Goal: Check status: Check status

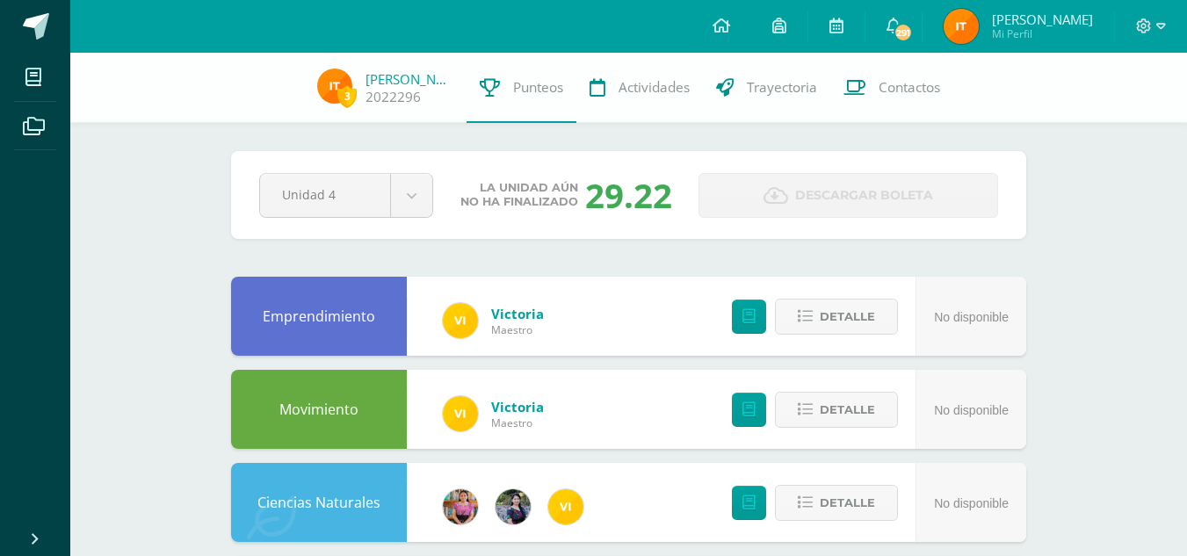
scroll to position [222, 0]
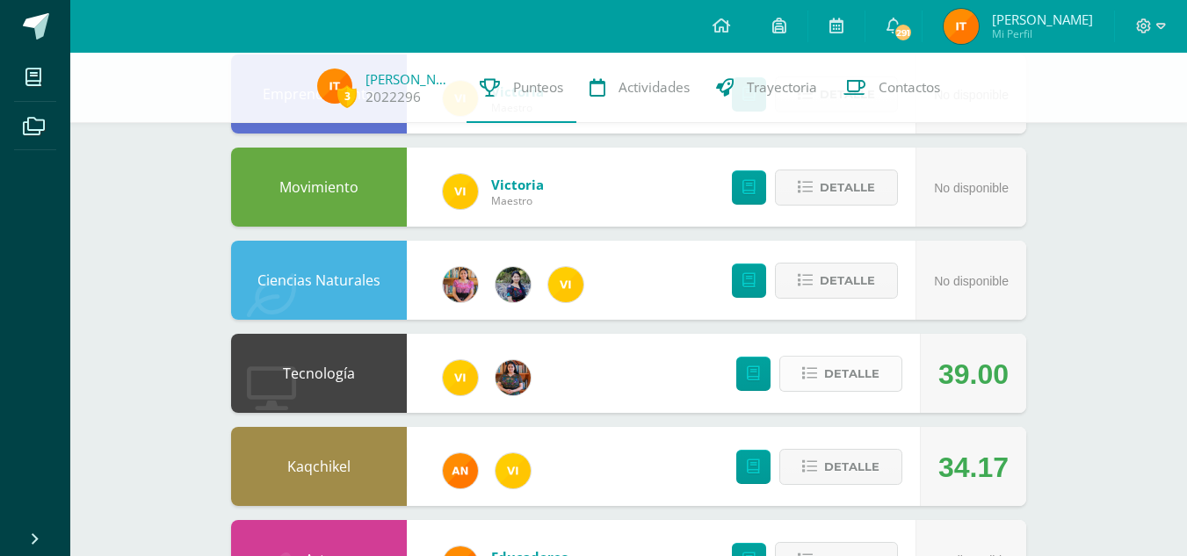
click at [829, 375] on span "Detalle" at bounding box center [851, 374] width 55 height 33
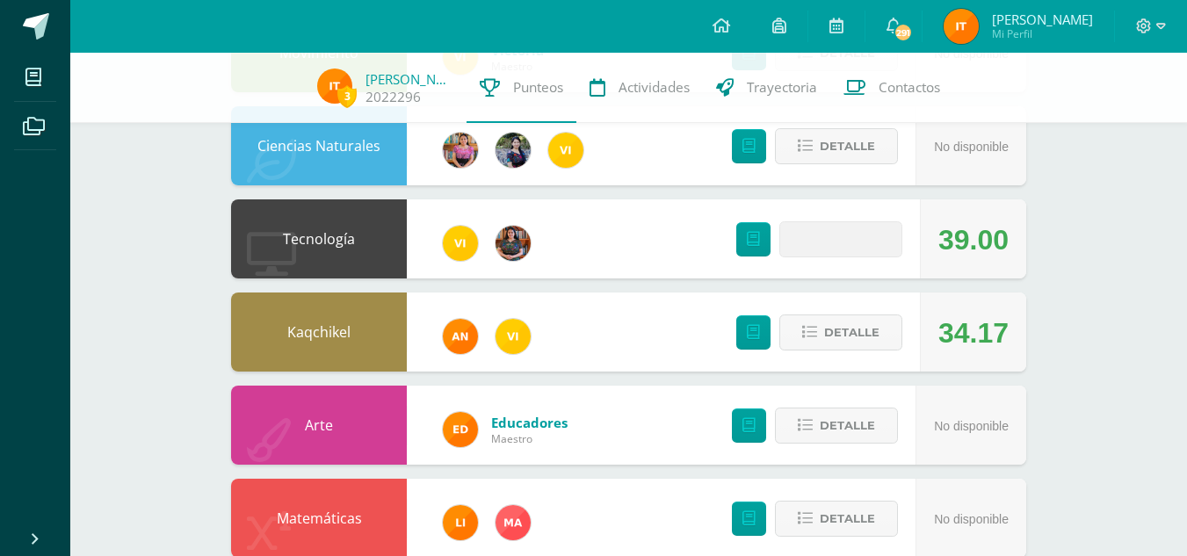
scroll to position [366, 0]
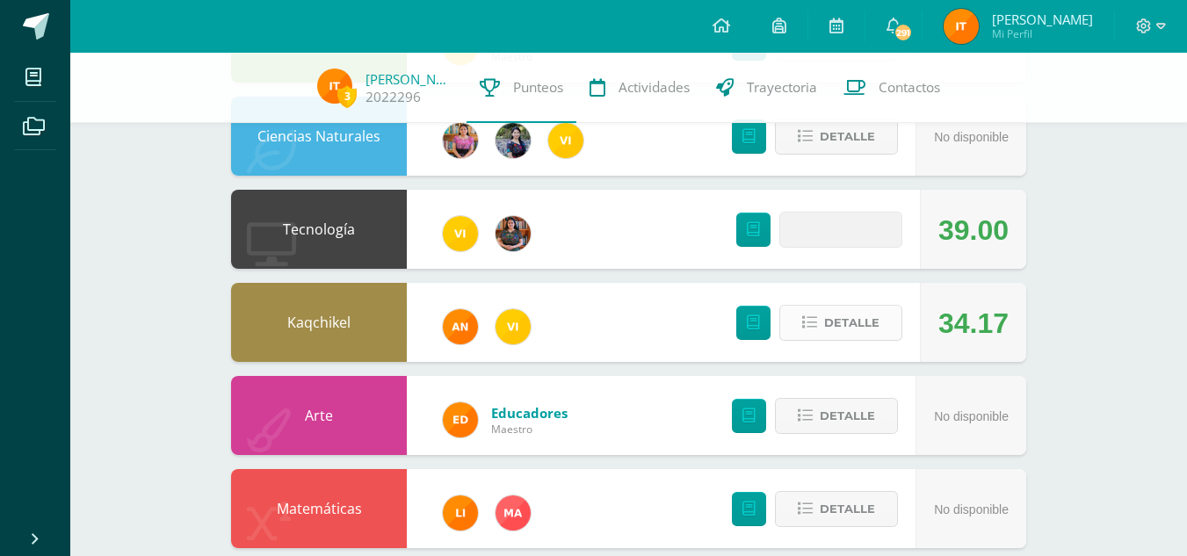
click at [848, 326] on span "Detalle" at bounding box center [851, 323] width 55 height 33
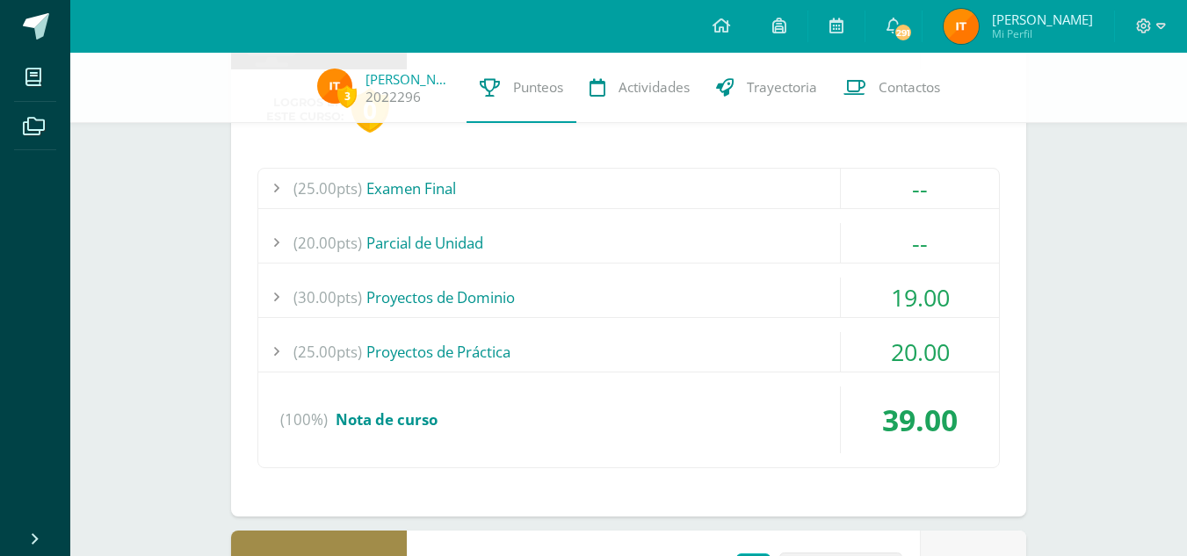
scroll to position [598, 0]
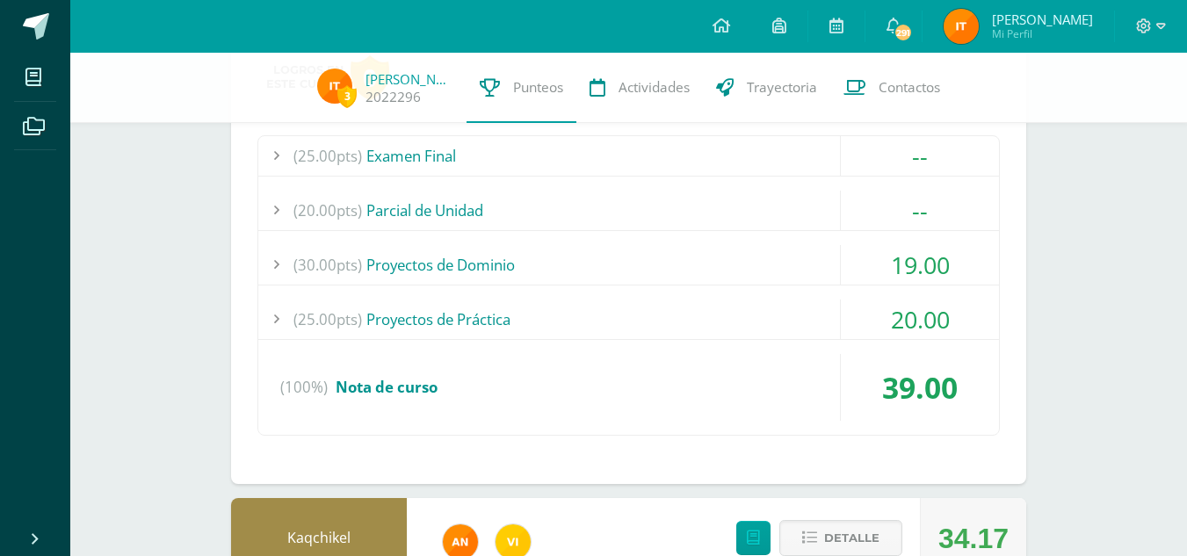
click at [554, 268] on div "(30.00pts) Proyectos de Dominio" at bounding box center [628, 265] width 741 height 40
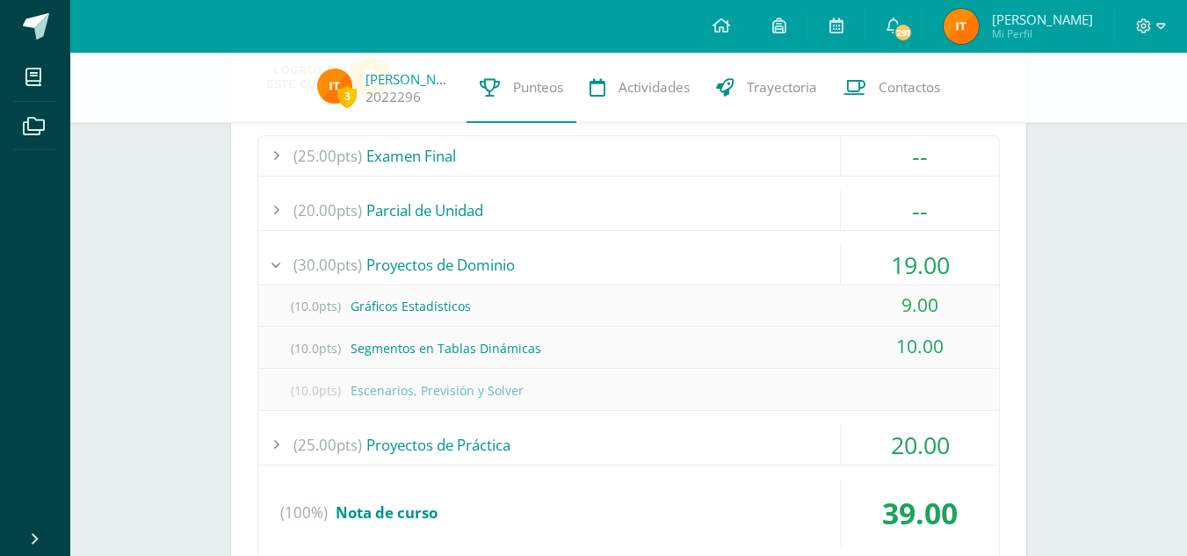
click at [554, 268] on div "(30.00pts) Proyectos de Dominio" at bounding box center [628, 265] width 741 height 40
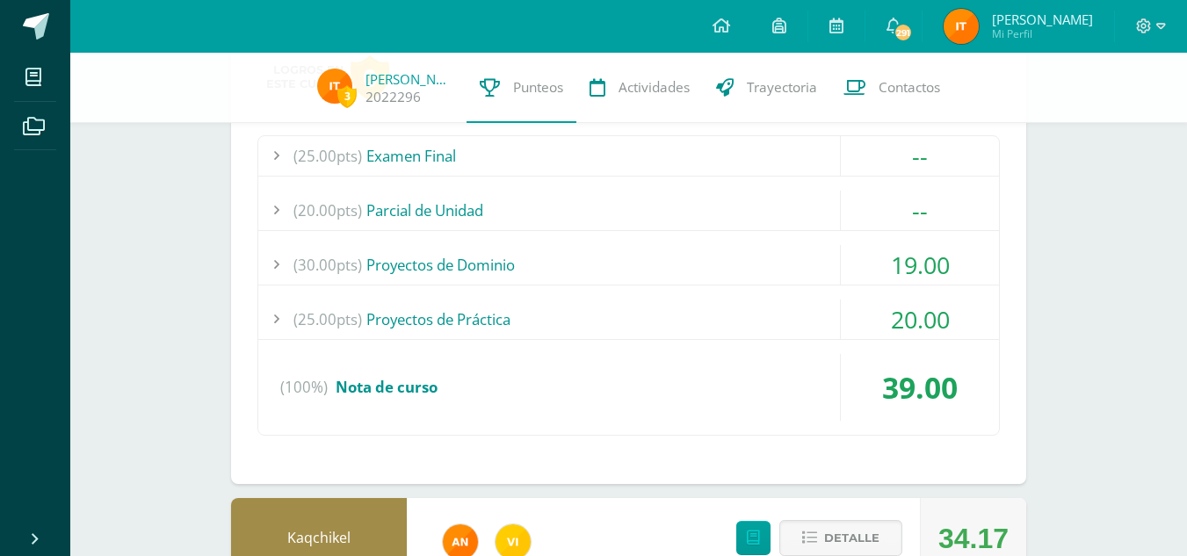
click at [477, 313] on div "(25.00pts) Proyectos de Práctica" at bounding box center [628, 320] width 741 height 40
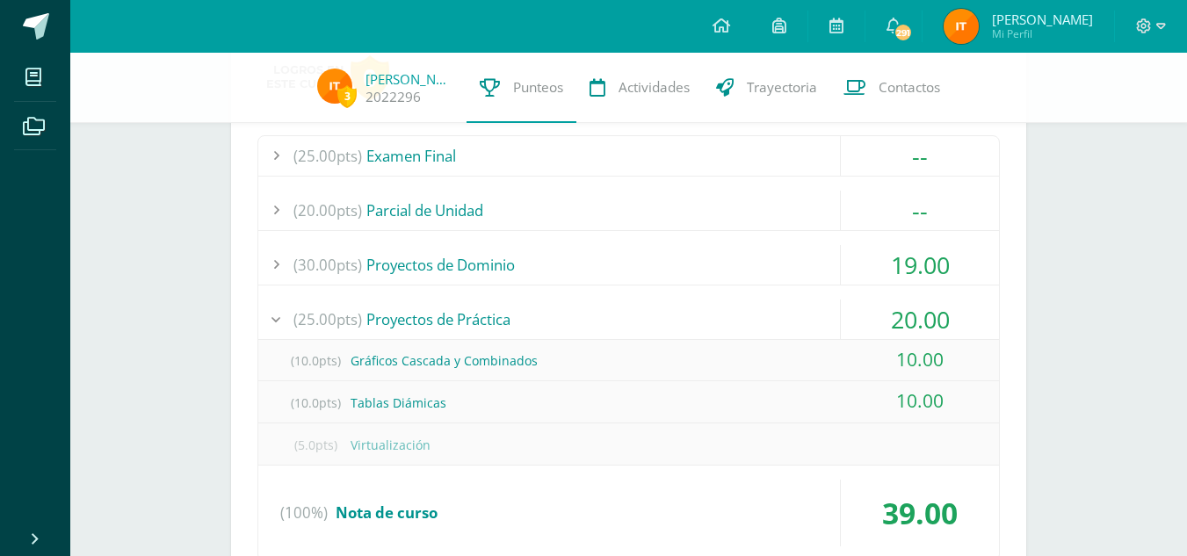
click at [477, 313] on div "(25.00pts) Proyectos de Práctica" at bounding box center [628, 320] width 741 height 40
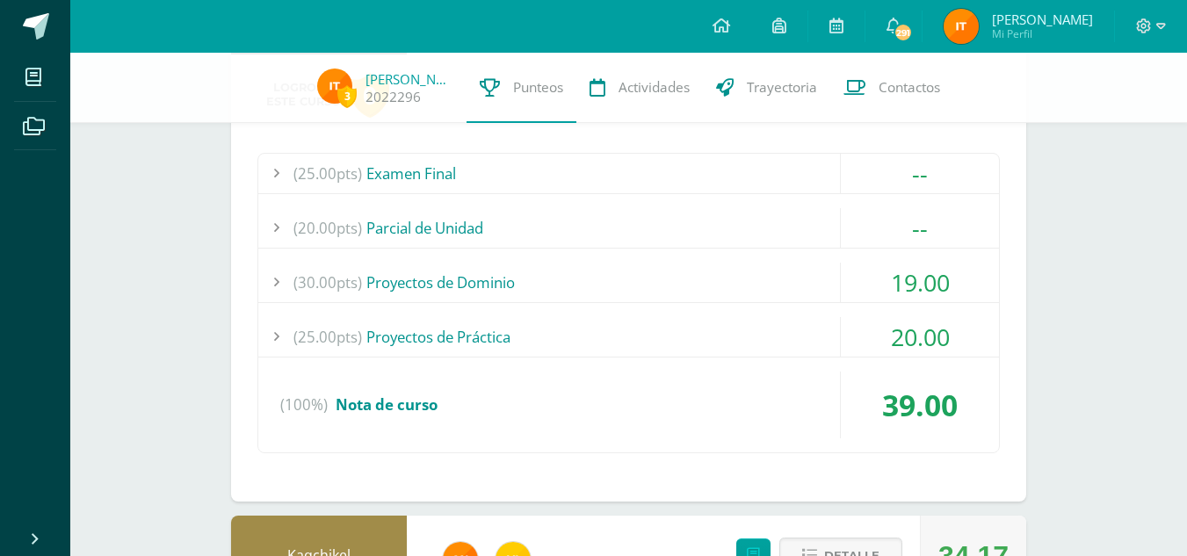
scroll to position [580, 0]
click at [495, 278] on div "(30.00pts) Proyectos de Dominio" at bounding box center [628, 284] width 741 height 40
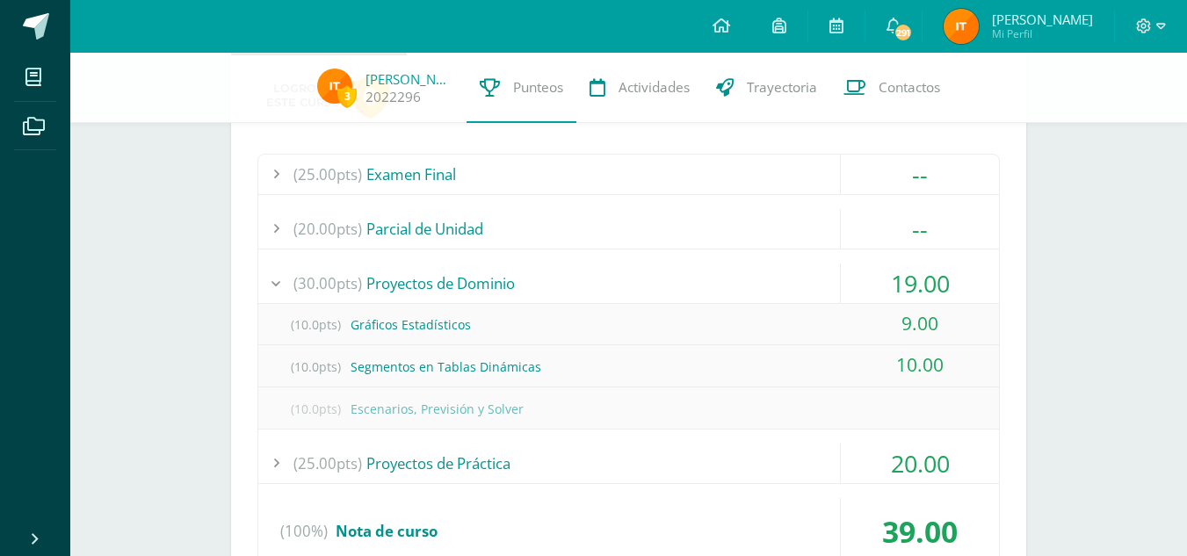
click at [495, 278] on div "(30.00pts) Proyectos de Dominio" at bounding box center [628, 284] width 741 height 40
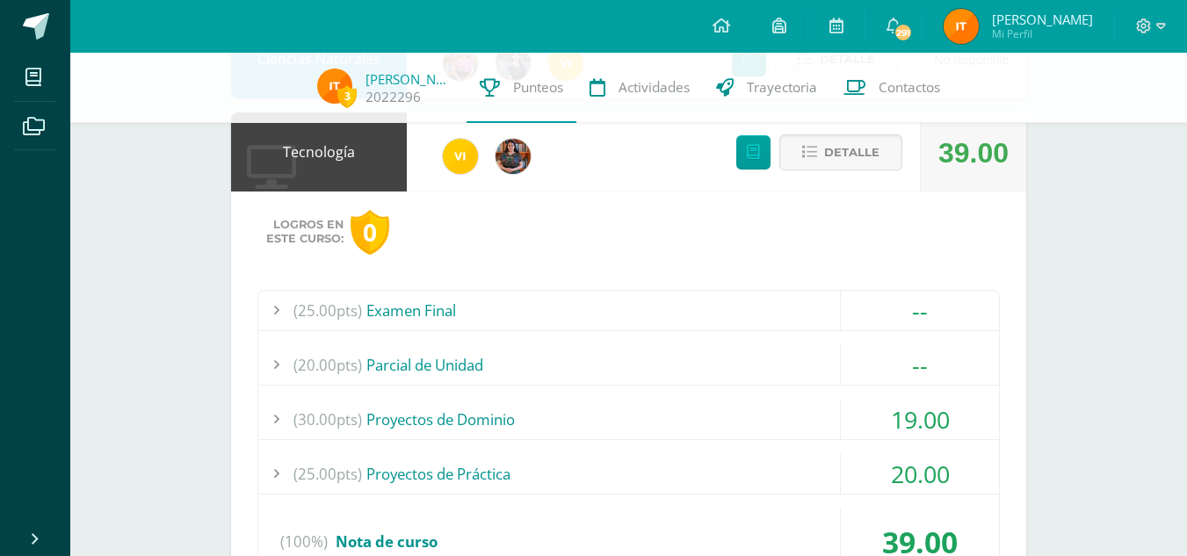
scroll to position [443, 0]
click at [848, 147] on span "Detalle" at bounding box center [851, 153] width 55 height 33
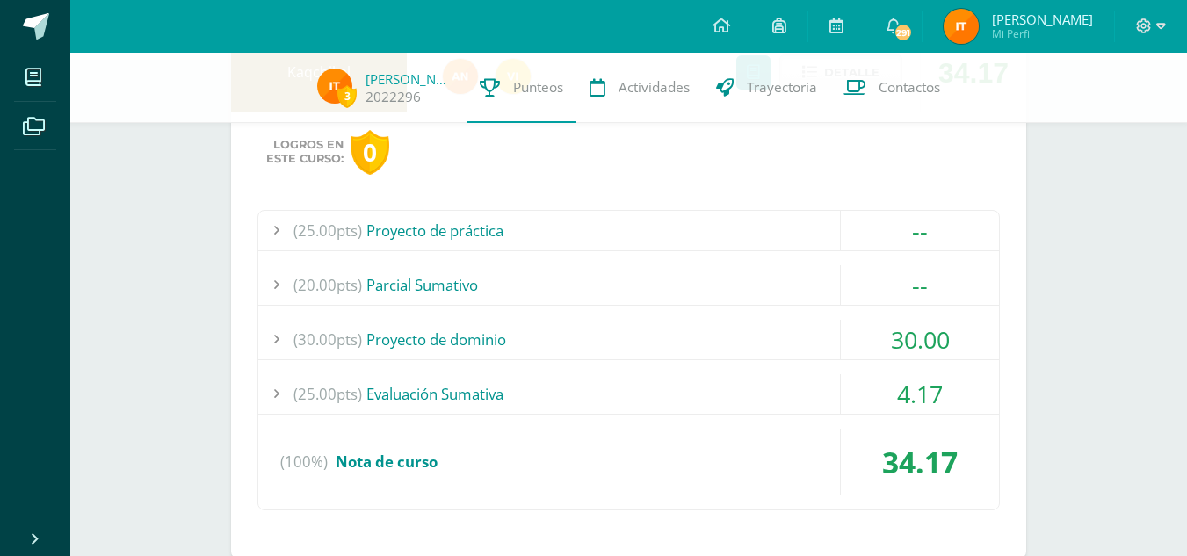
scroll to position [618, 0]
click at [500, 390] on div "(25.00pts) Evaluación Sumativa" at bounding box center [628, 393] width 741 height 40
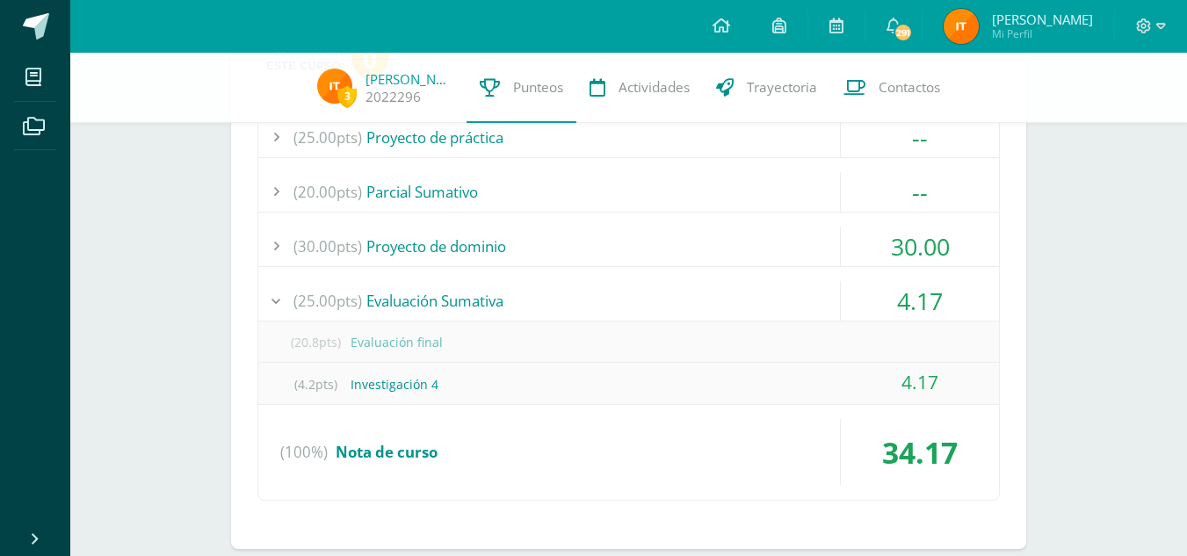
scroll to position [711, 0]
click at [436, 288] on div "(25.00pts) Evaluación Sumativa" at bounding box center [628, 300] width 741 height 40
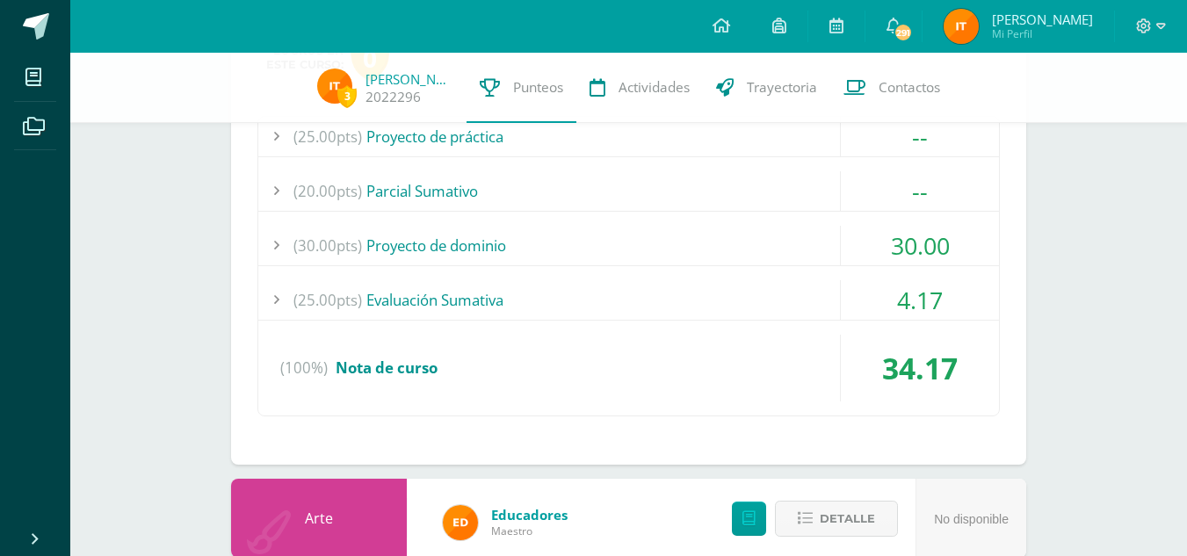
click at [460, 242] on div "(30.00pts) Proyecto de dominio" at bounding box center [628, 246] width 741 height 40
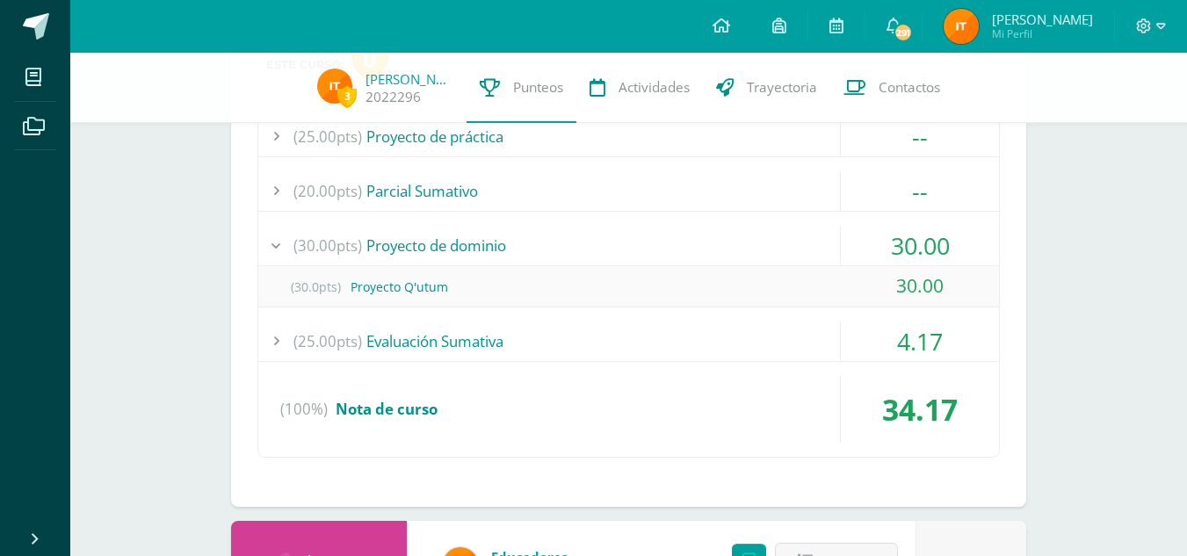
click at [460, 242] on div "(30.00pts) Proyecto de dominio" at bounding box center [628, 246] width 741 height 40
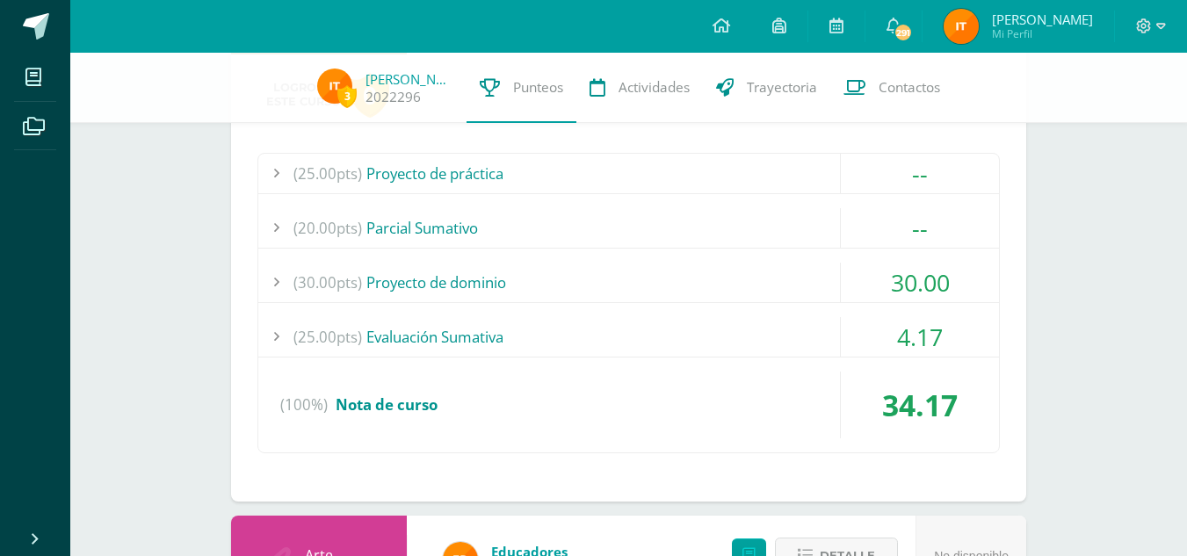
scroll to position [677, 0]
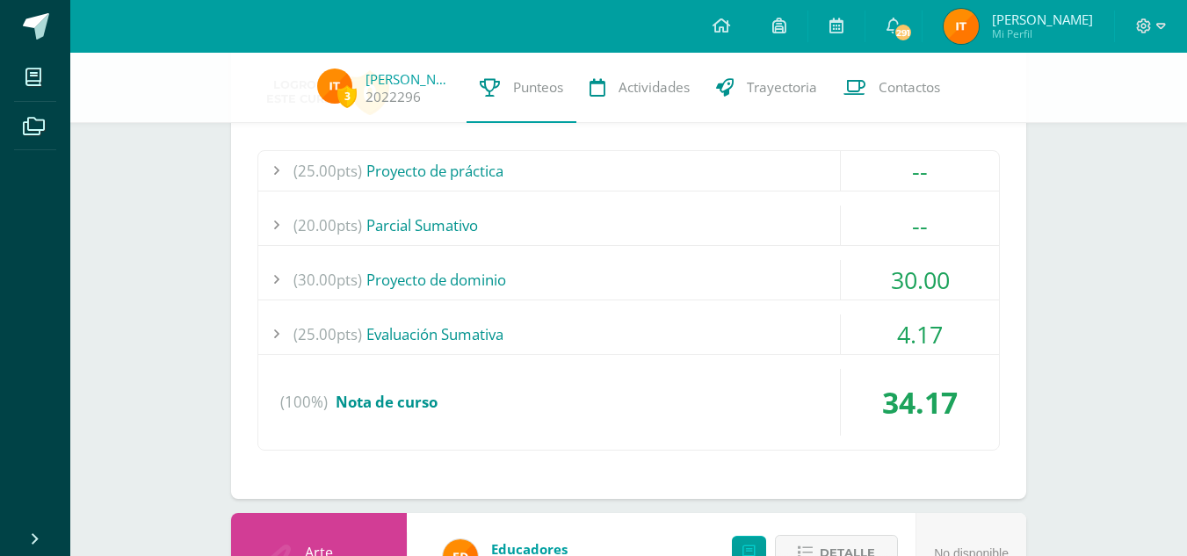
click at [370, 328] on div "(25.00pts) Evaluación Sumativa" at bounding box center [628, 335] width 741 height 40
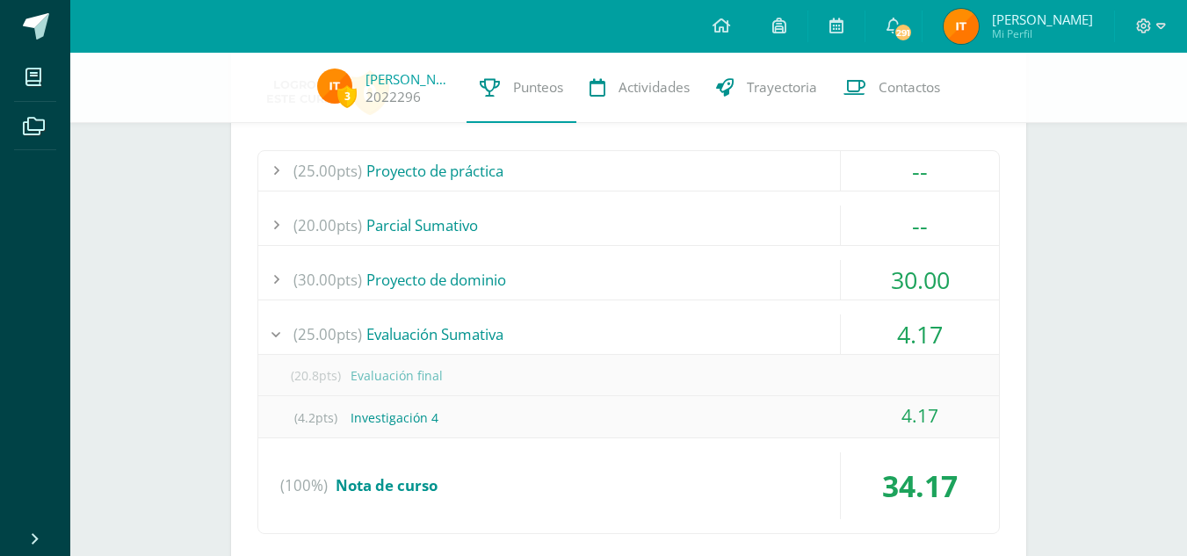
click at [370, 328] on div "(25.00pts) Evaluación Sumativa" at bounding box center [628, 335] width 741 height 40
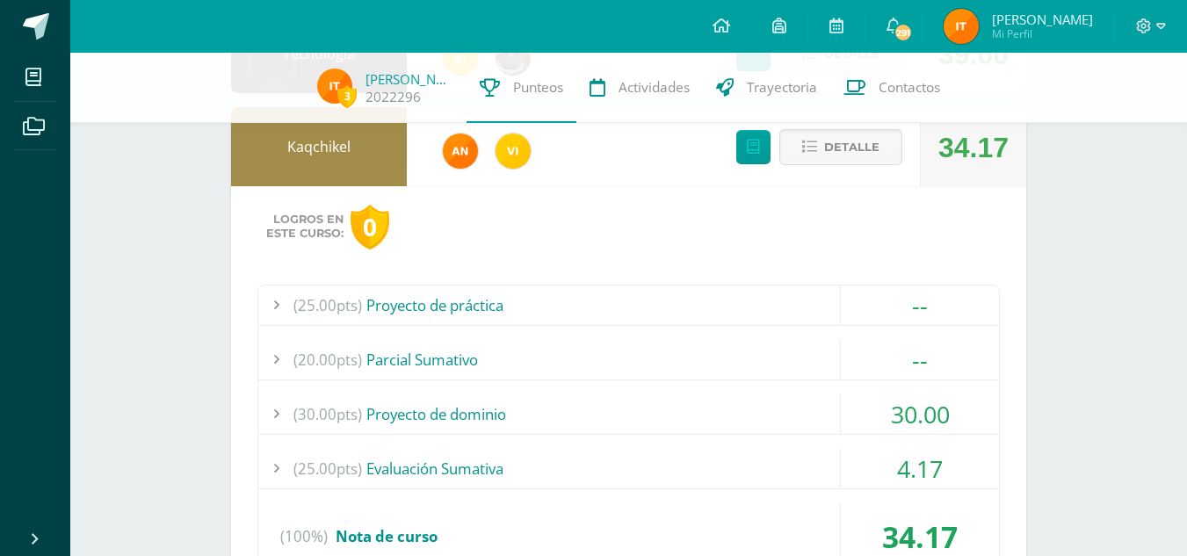
scroll to position [541, 0]
click at [823, 149] on button "Detalle" at bounding box center [840, 148] width 123 height 36
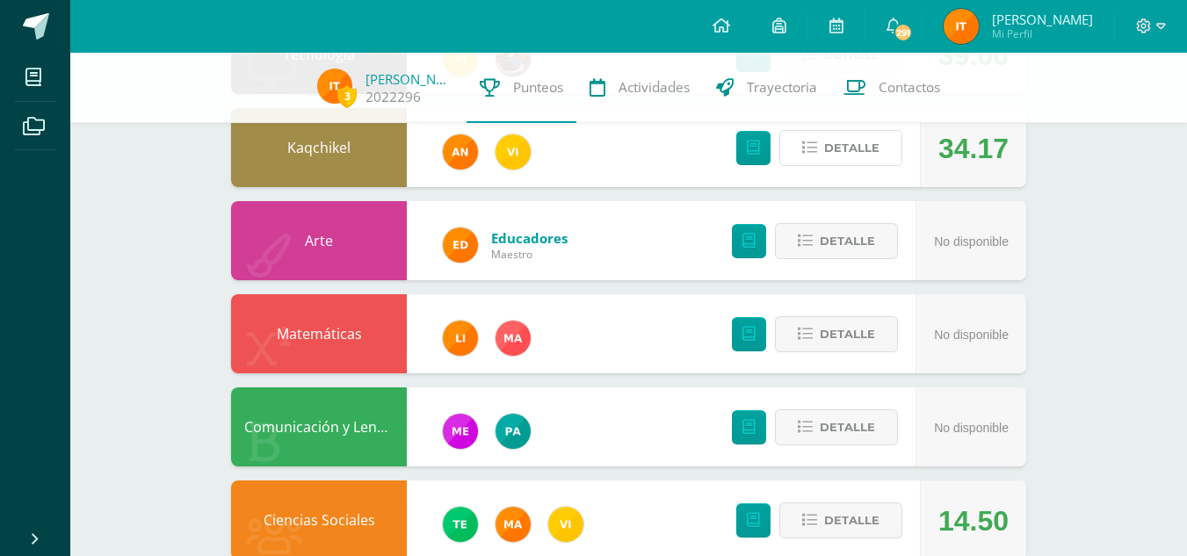
scroll to position [0, 0]
